Goal: Information Seeking & Learning: Check status

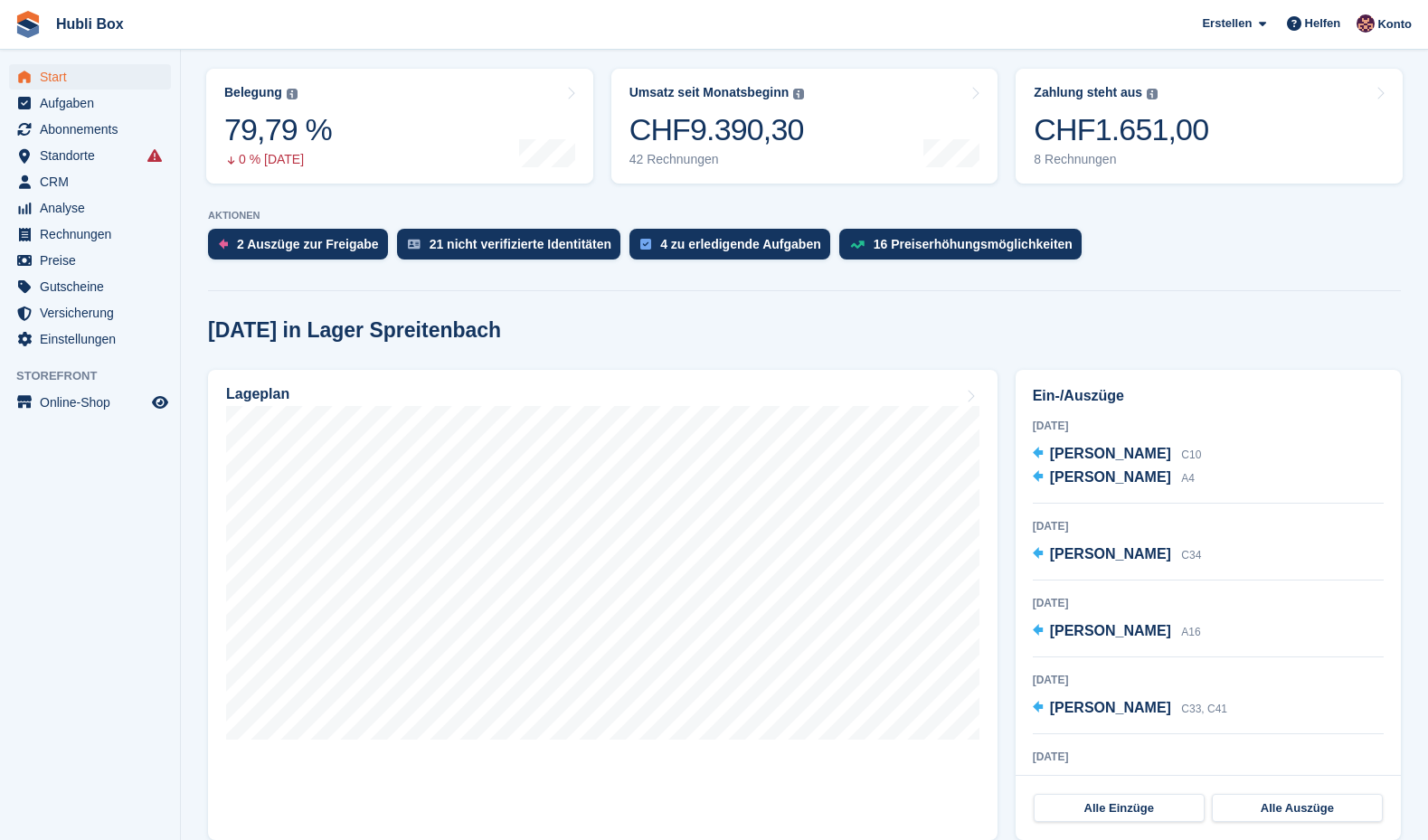
scroll to position [202, 0]
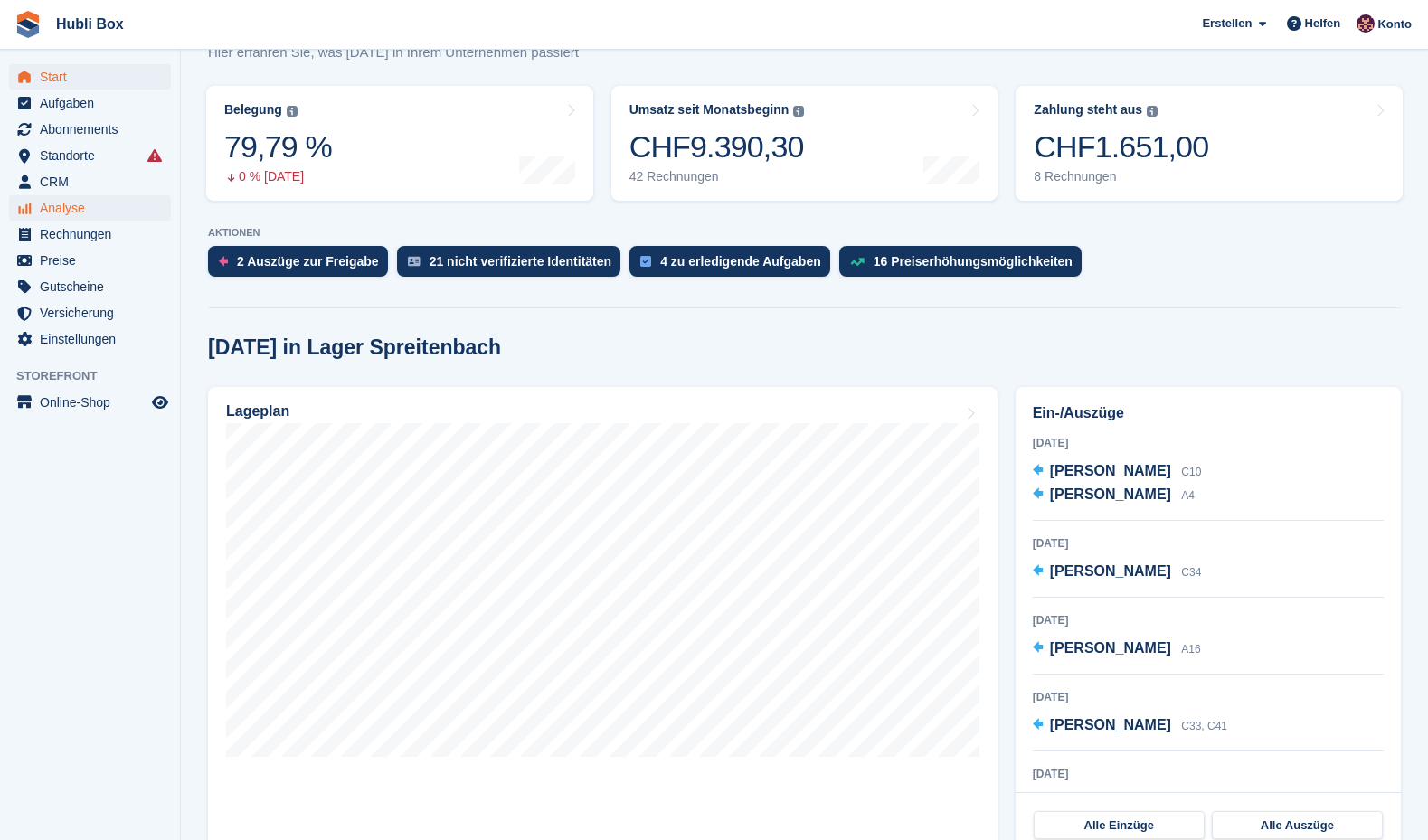
click at [76, 210] on span "Analyse" at bounding box center [94, 207] width 109 height 25
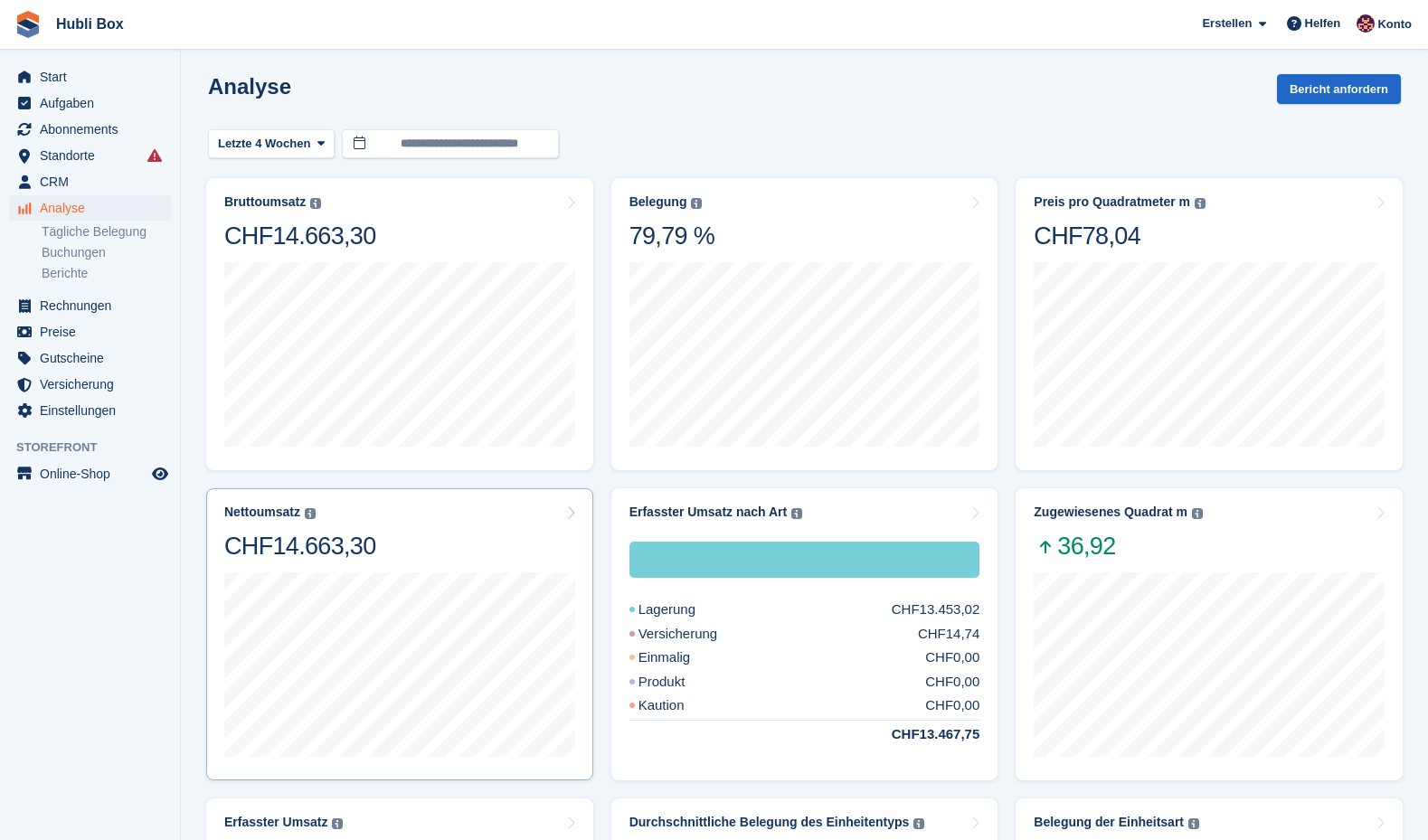
scroll to position [3, 0]
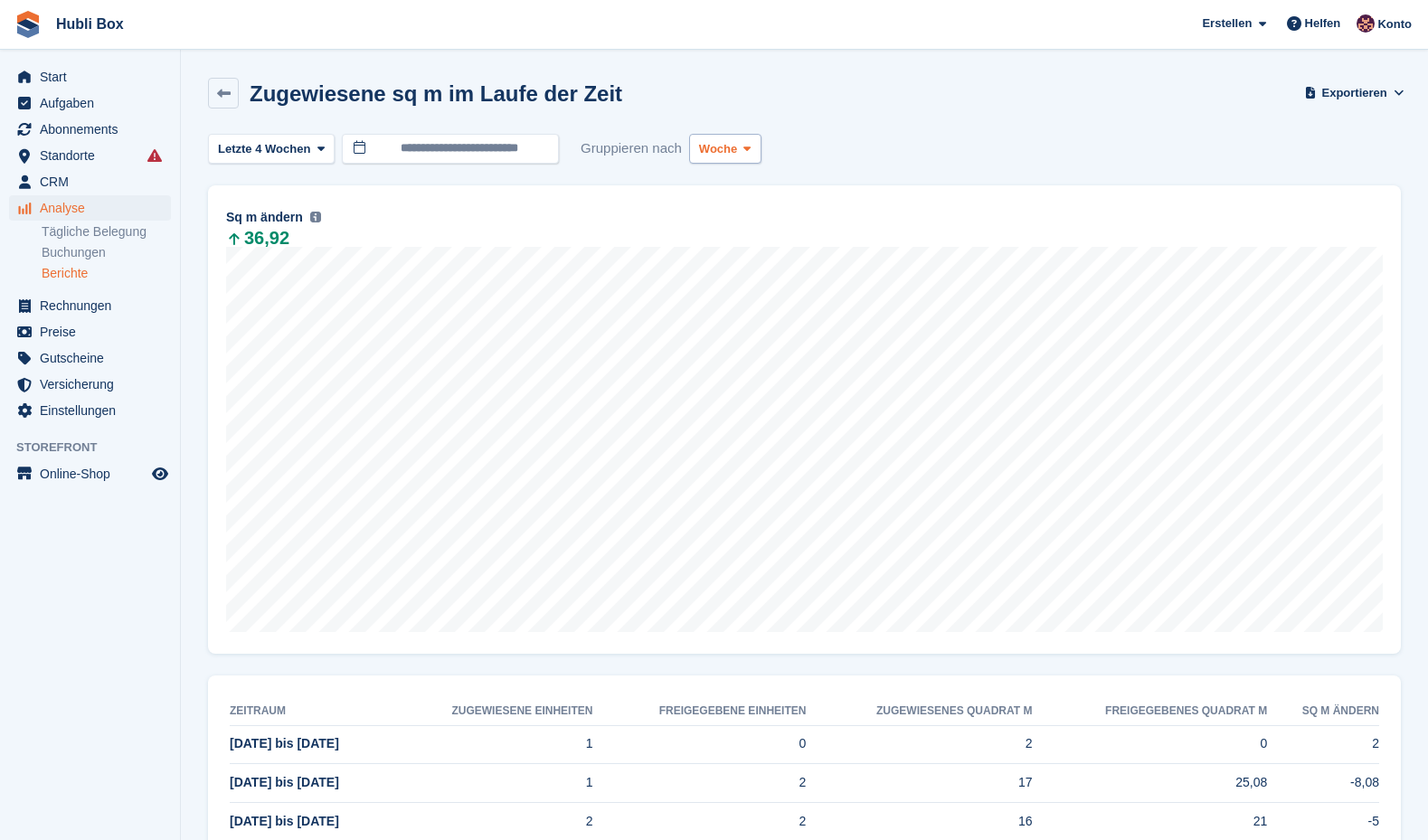
click at [751, 152] on icon at bounding box center [747, 149] width 7 height 12
click at [887, 113] on div "Zugewiesene sq m im Laufe der Zeit Exportieren Exportieren zugewiesene sq m im …" at bounding box center [805, 104] width 1193 height 52
click at [253, 140] on span "Letzte 4 Wochen" at bounding box center [263, 149] width 92 height 18
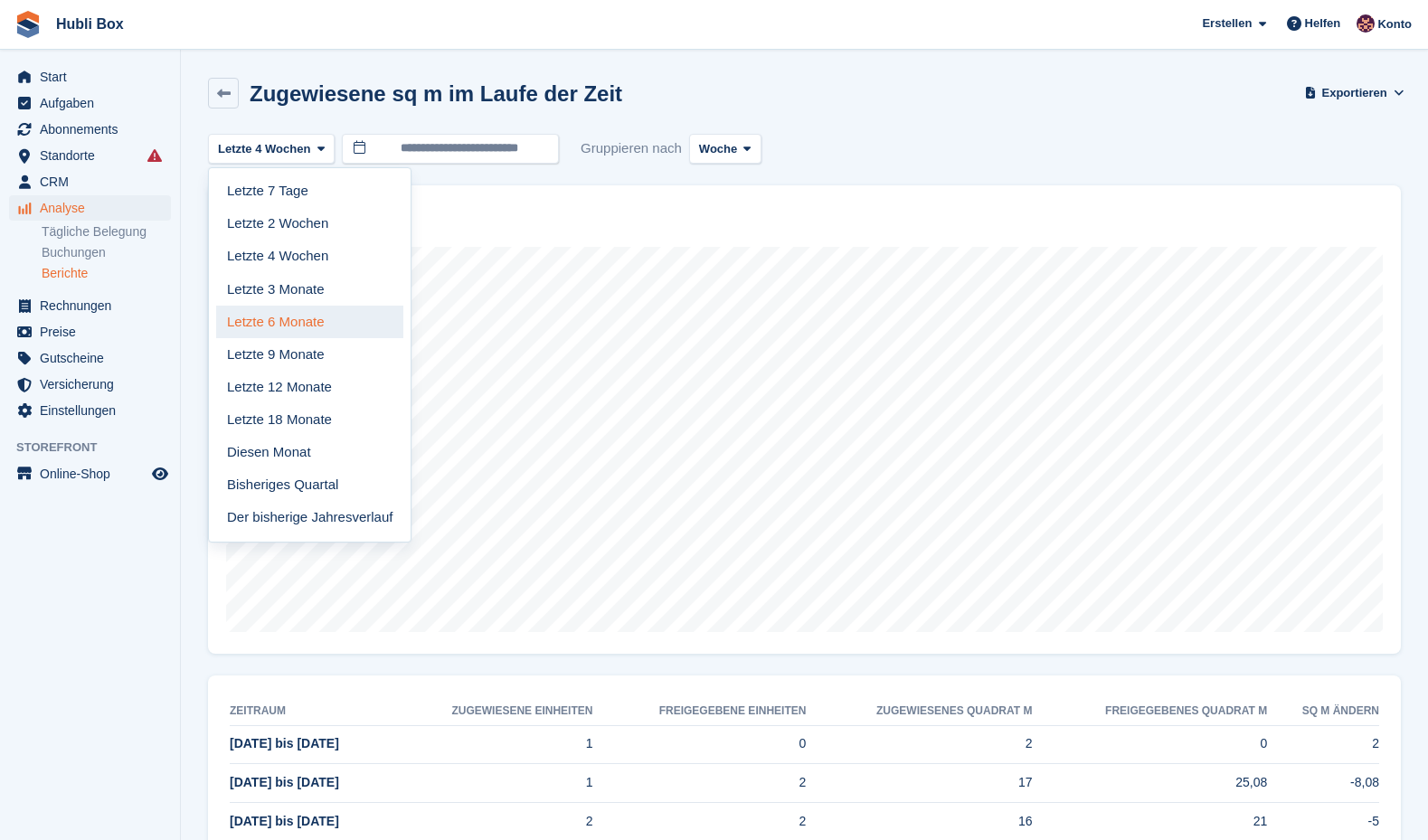
click at [315, 327] on link "Letzte 6 Monate" at bounding box center [309, 322] width 187 height 33
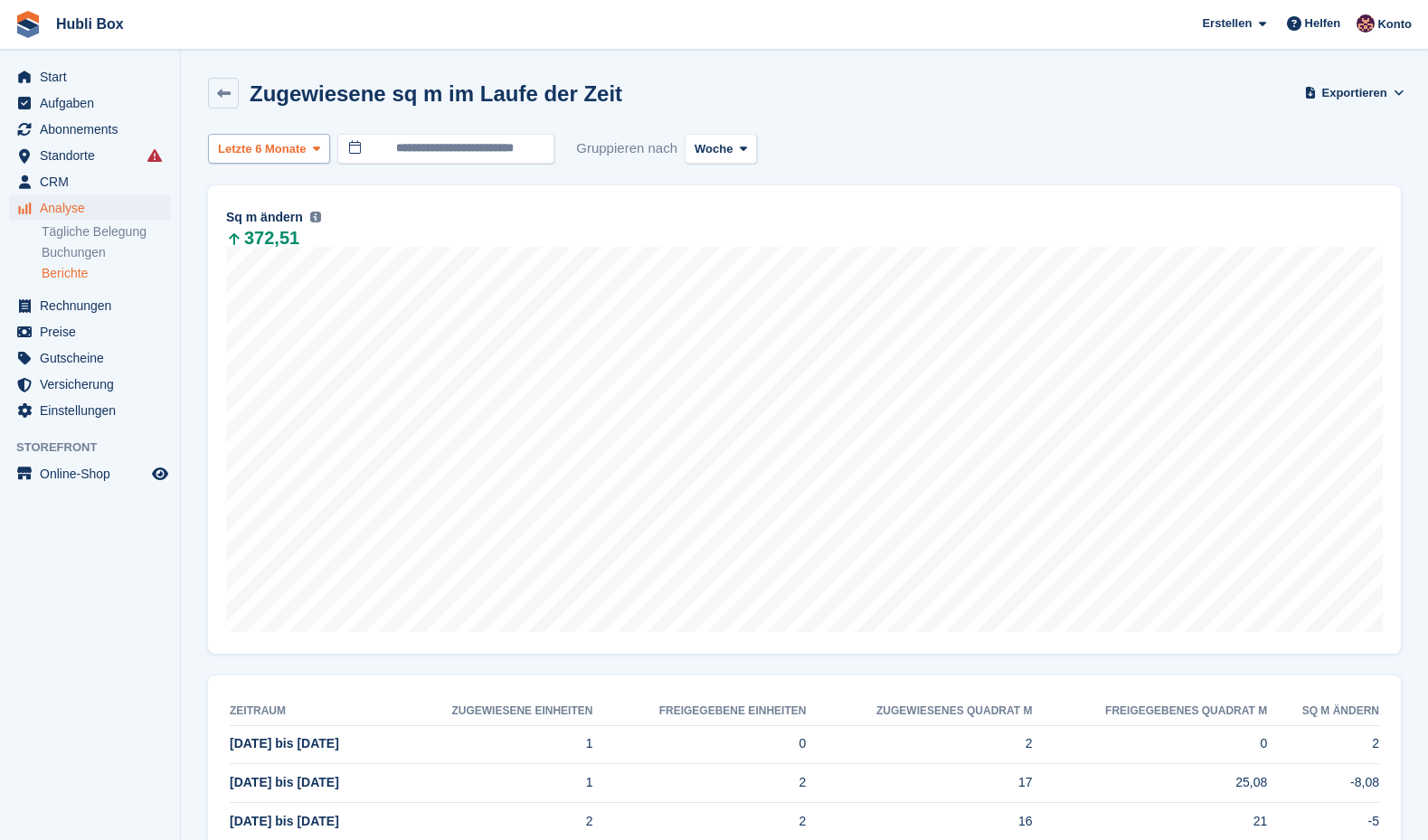
click at [297, 150] on span "Letzte 6 Monate" at bounding box center [261, 149] width 88 height 18
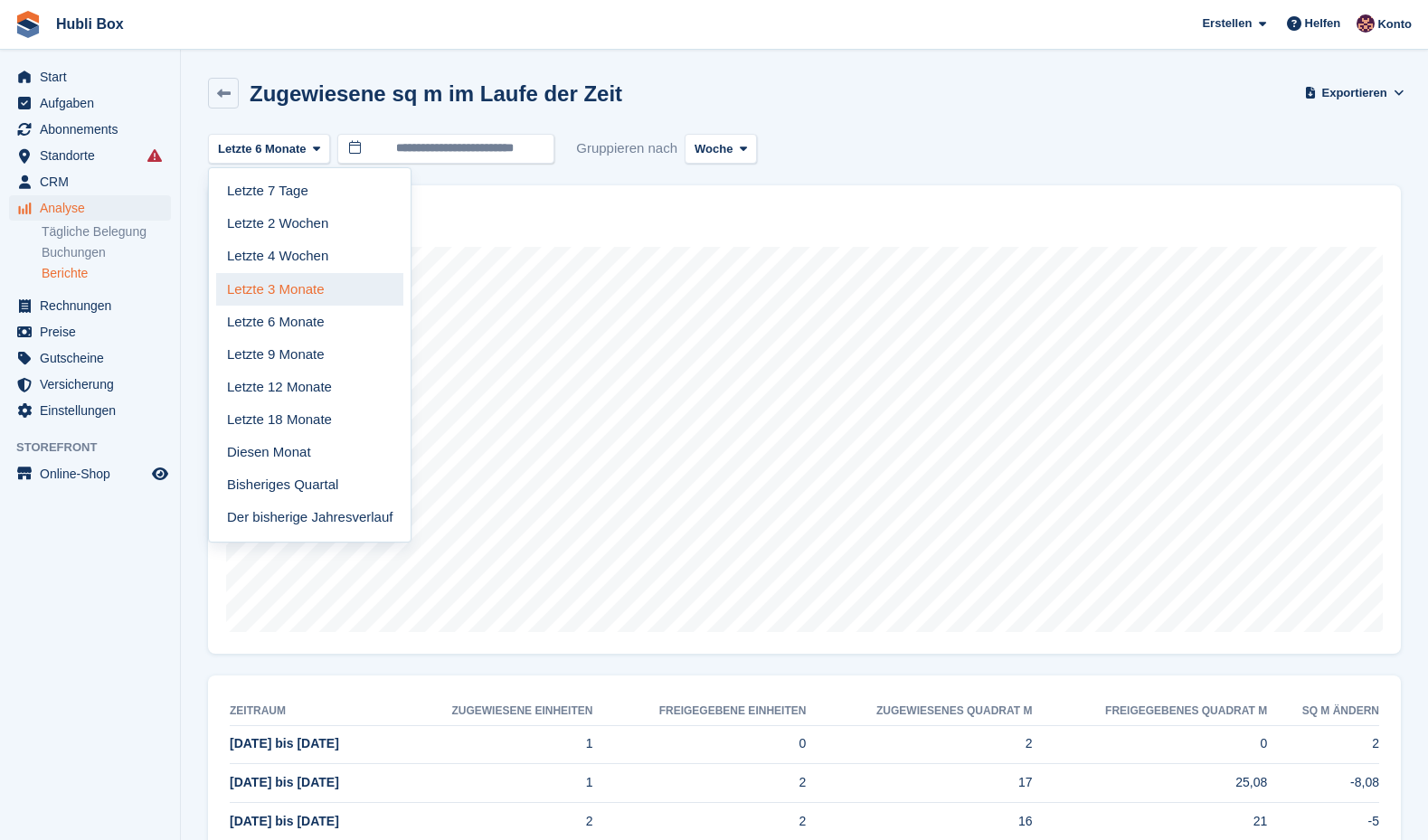
click at [325, 293] on link "Letzte 3 Monate" at bounding box center [309, 289] width 187 height 33
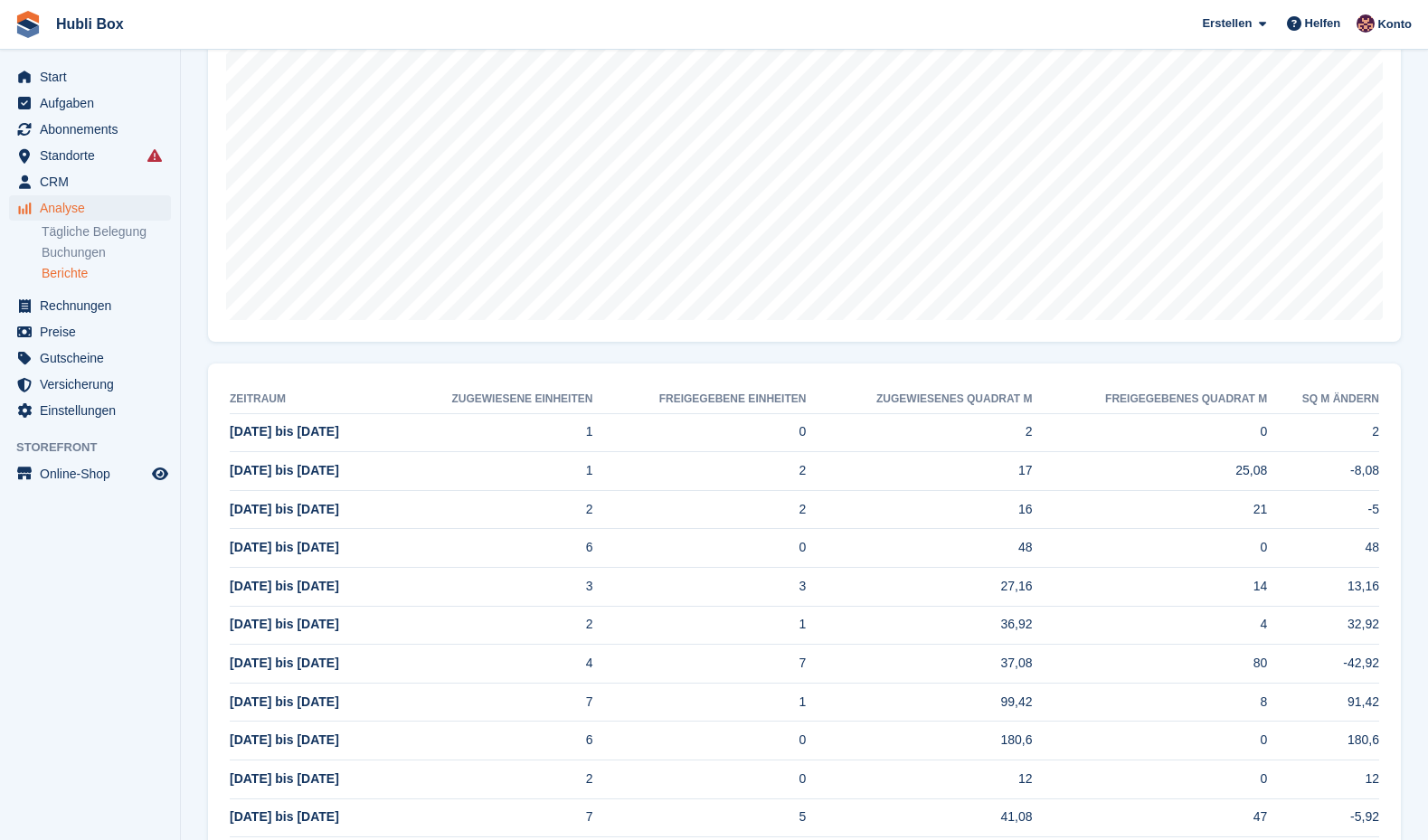
scroll to position [147, 0]
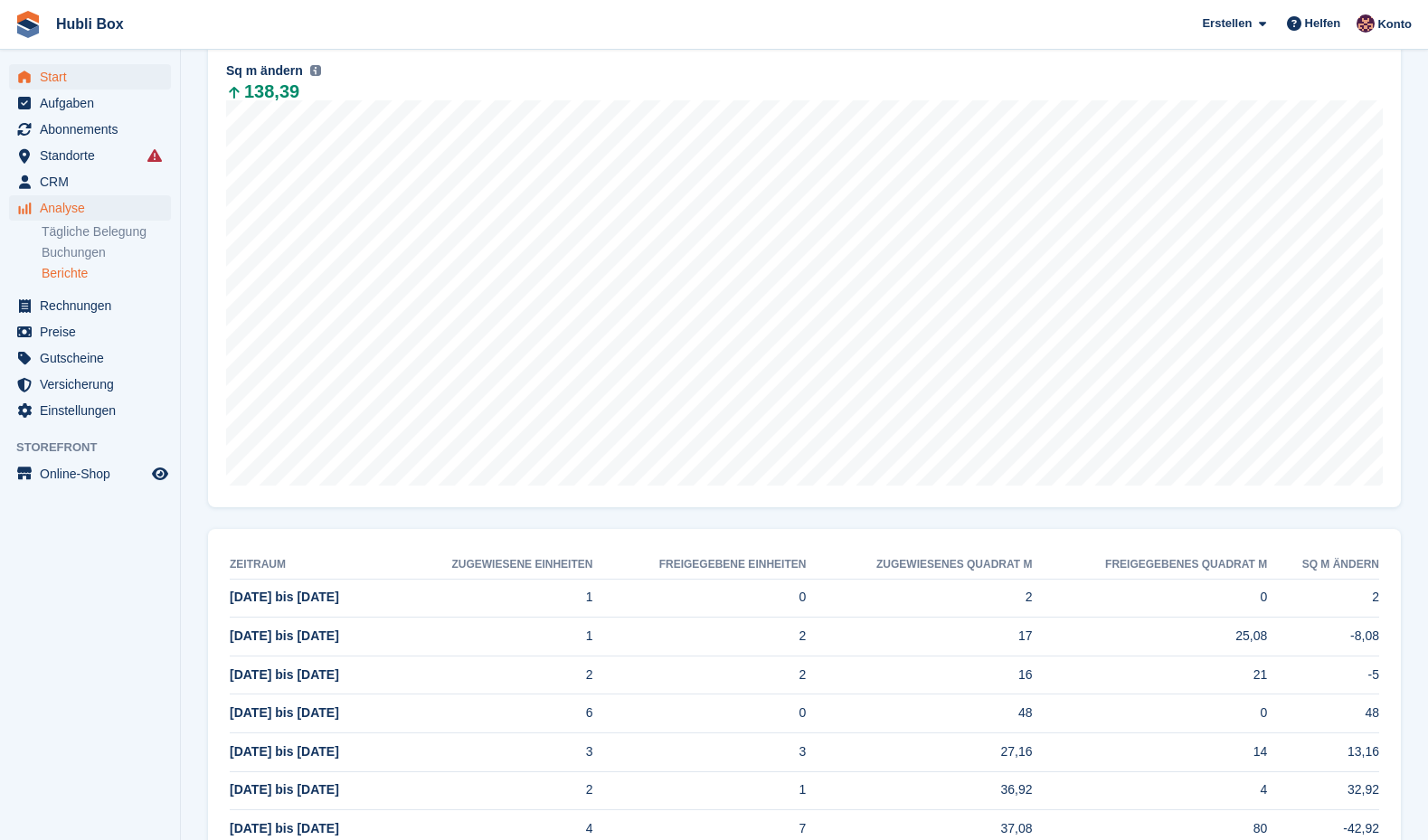
click at [67, 75] on span "Start" at bounding box center [94, 76] width 109 height 25
